Goal: Use online tool/utility: Utilize a website feature to perform a specific function

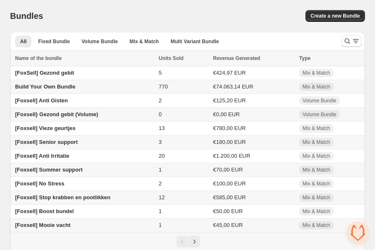
click at [69, 88] on span "Build Your Own Bundle" at bounding box center [45, 86] width 60 height 6
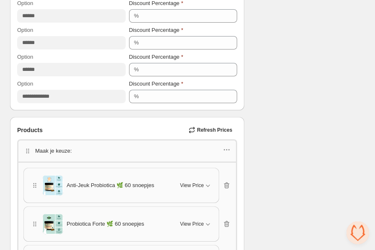
scroll to position [478, 0]
click at [213, 130] on span "Refresh Prices" at bounding box center [214, 130] width 35 height 7
click at [202, 130] on span "Refresh Prices" at bounding box center [214, 130] width 35 height 7
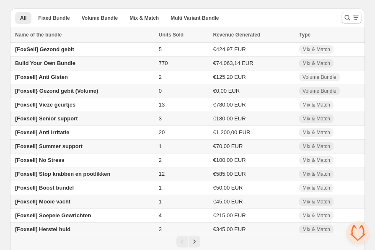
scroll to position [44, 0]
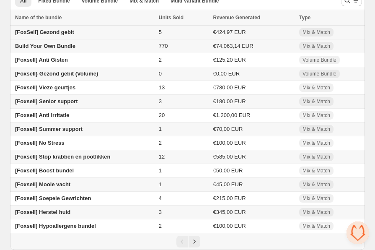
click at [65, 29] on span "[FoxSell] Gezond gebit" at bounding box center [44, 32] width 59 height 6
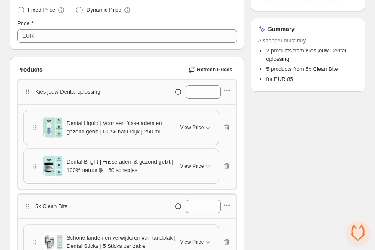
scroll to position [161, 0]
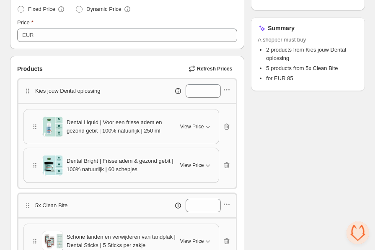
click at [302, 183] on div "Checklist Status Success Active To change the bundle's status, please do so on …" at bounding box center [308, 154] width 114 height 547
